Goal: Use online tool/utility

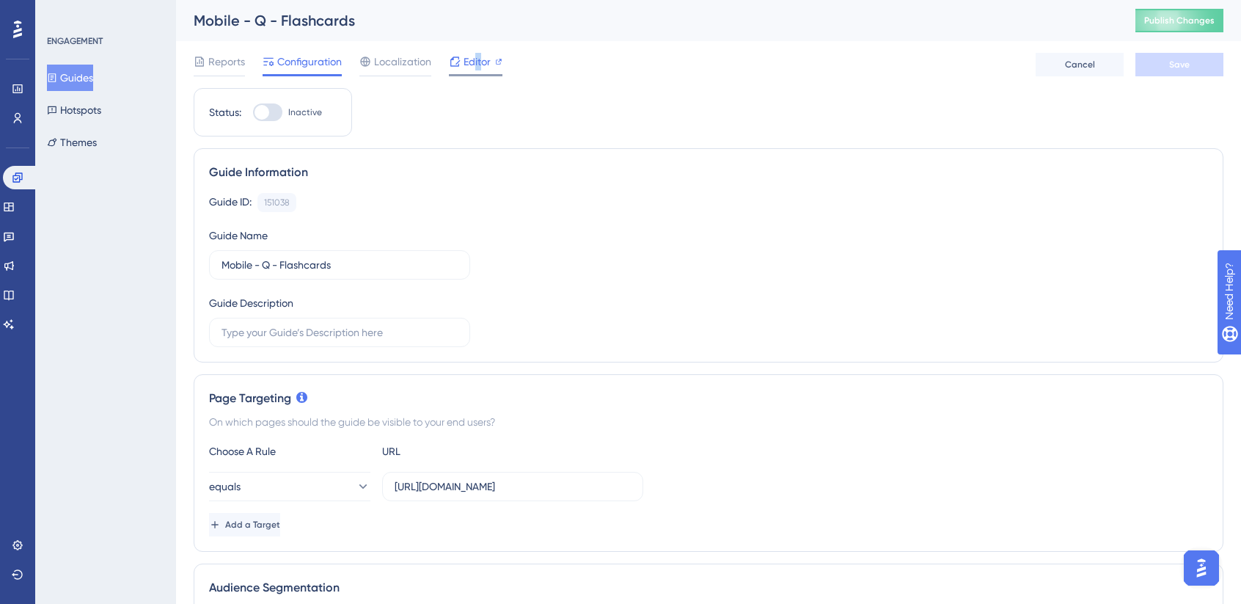
drag, startPoint x: 480, startPoint y: 60, endPoint x: 475, endPoint y: 66, distance: 7.8
click at [475, 66] on span "Editor" at bounding box center [477, 62] width 27 height 18
click at [481, 66] on span "Editor" at bounding box center [477, 62] width 27 height 18
click at [481, 61] on span "Editor" at bounding box center [477, 62] width 27 height 18
click at [482, 64] on span "Editor" at bounding box center [477, 62] width 27 height 18
